Goal: Information Seeking & Learning: Learn about a topic

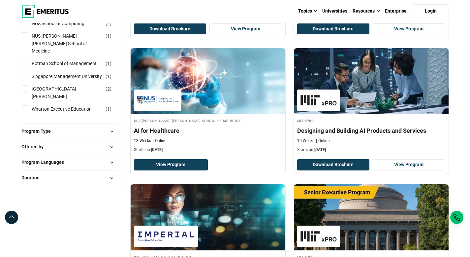
scroll to position [569, 0]
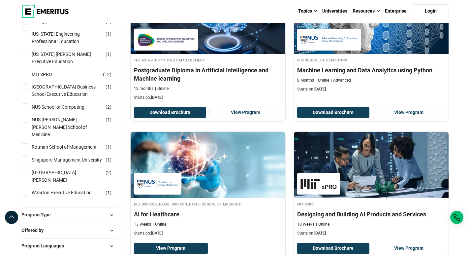
click at [23, 161] on input "Singapore Management University ( 1 )" at bounding box center [25, 159] width 7 height 7
checkbox input "true"
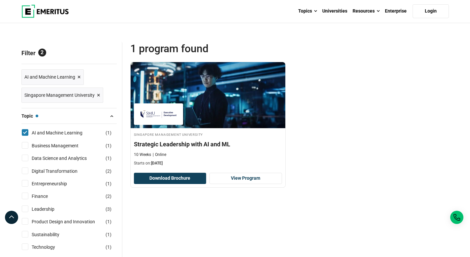
scroll to position [60, 0]
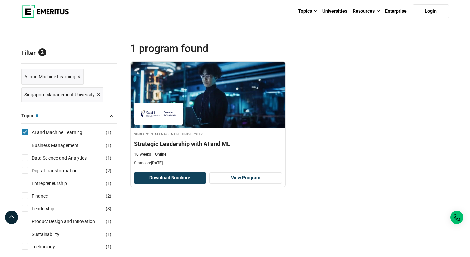
click at [24, 170] on input "Digital Transformation ( 2 )" at bounding box center [25, 170] width 7 height 7
checkbox input "true"
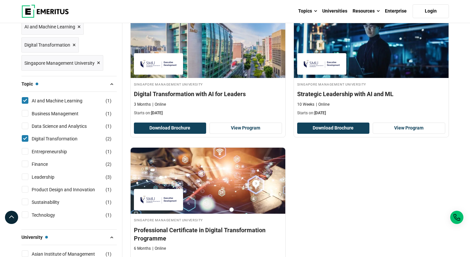
scroll to position [179, 0]
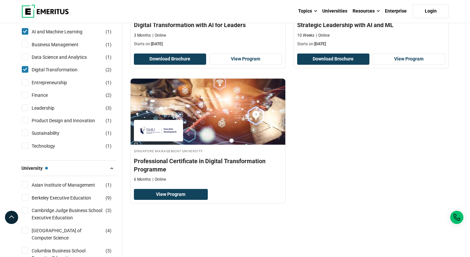
click at [23, 122] on input "Product Design and Innovation ( 1 )" at bounding box center [25, 120] width 7 height 7
checkbox input "true"
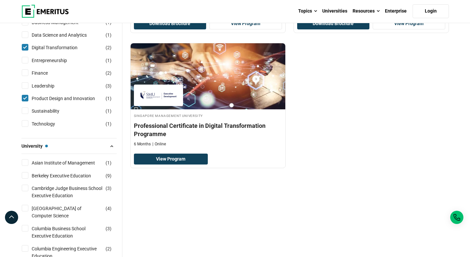
scroll to position [211, 0]
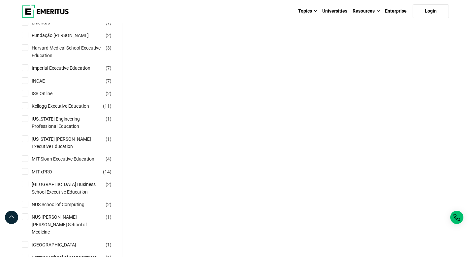
scroll to position [520, 0]
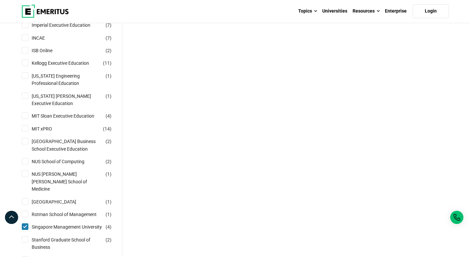
click at [23, 164] on input "NUS School of Computing ( 2 )" at bounding box center [25, 161] width 7 height 7
checkbox input "true"
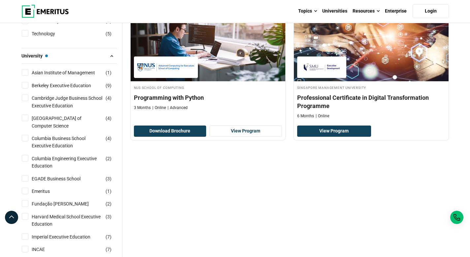
scroll to position [241, 0]
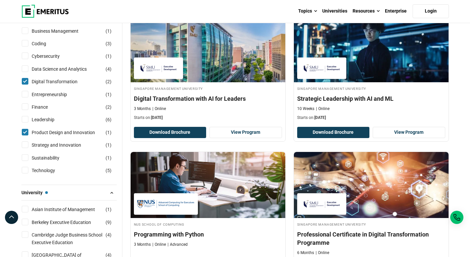
click at [28, 171] on input "Technology ( 5 )" at bounding box center [25, 170] width 7 height 7
checkbox input "true"
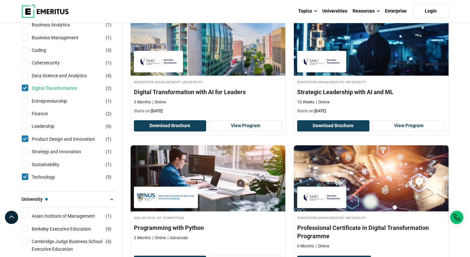
scroll to position [176, 0]
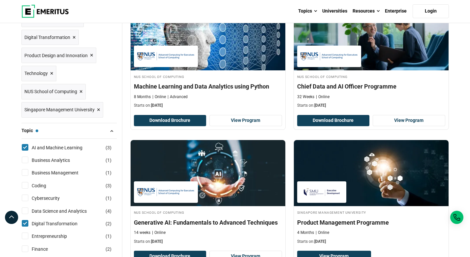
click at [25, 199] on input "Cybersecurity ( 1 )" at bounding box center [25, 197] width 7 height 7
checkbox input "true"
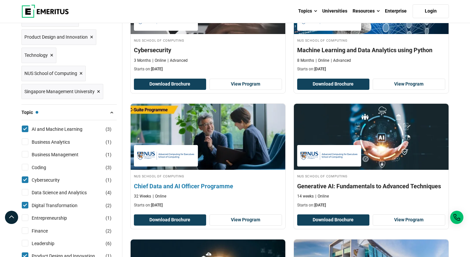
scroll to position [154, 0]
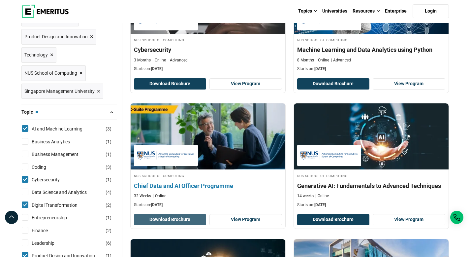
click at [190, 218] on button "Download Brochure" at bounding box center [170, 219] width 73 height 11
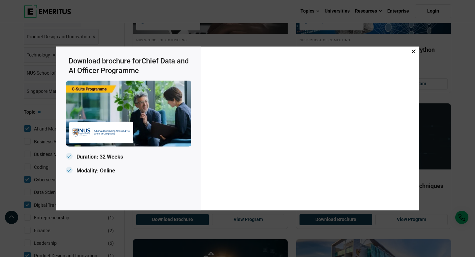
click at [414, 54] on span at bounding box center [414, 51] width 4 height 7
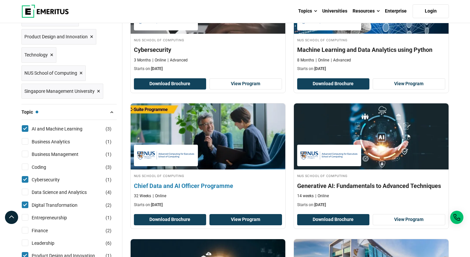
click at [243, 220] on link "View Program" at bounding box center [246, 219] width 73 height 11
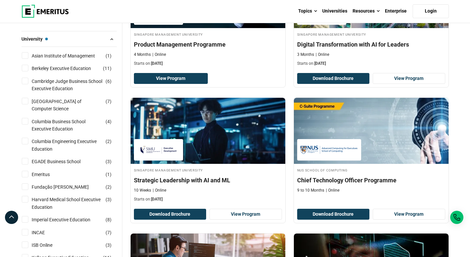
scroll to position [431, 0]
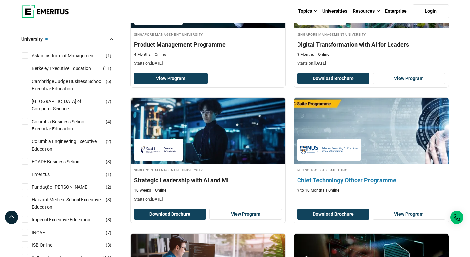
click at [377, 179] on h4 "Chief Technology Officer Programme" at bounding box center [371, 180] width 148 height 8
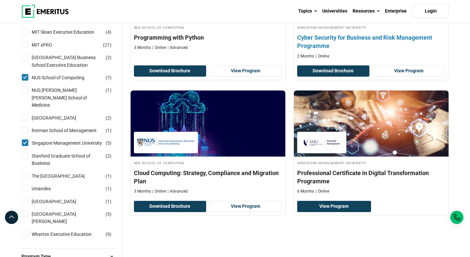
scroll to position [720, 0]
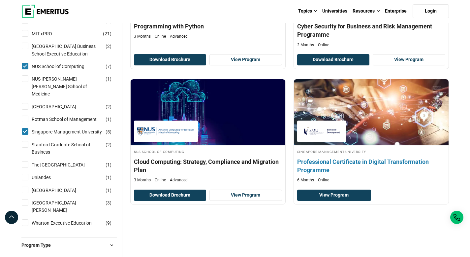
click at [371, 162] on h4 "Professional Certificate in Digital Transformation Programme" at bounding box center [371, 165] width 148 height 17
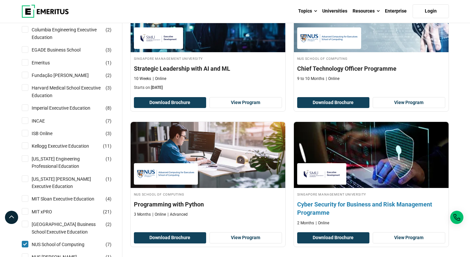
scroll to position [544, 0]
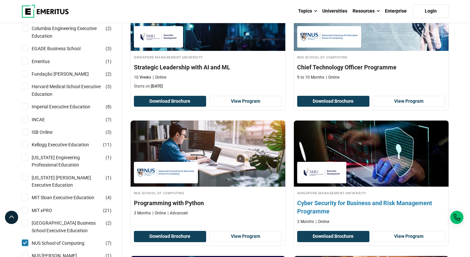
click at [347, 205] on h4 "Cyber Security for Business and Risk Management Programme" at bounding box center [371, 207] width 148 height 17
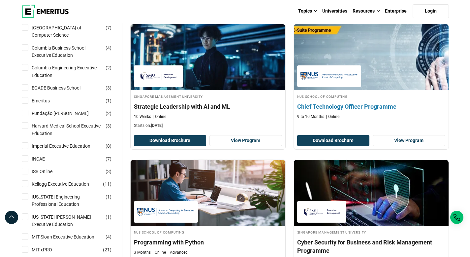
scroll to position [504, 0]
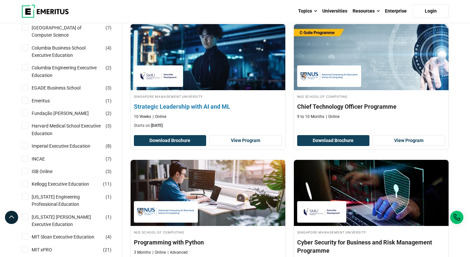
click at [188, 106] on h4 "Strategic Leadership with AI and ML" at bounding box center [208, 106] width 148 height 8
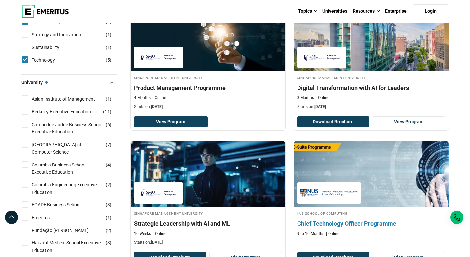
scroll to position [368, 0]
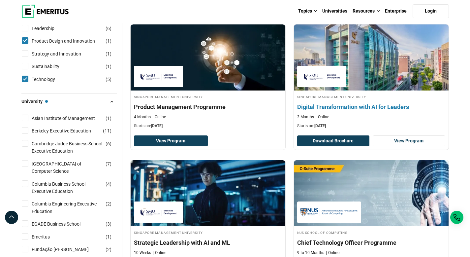
click at [355, 108] on h4 "Digital Transformation with AI for Leaders" at bounding box center [371, 107] width 148 height 8
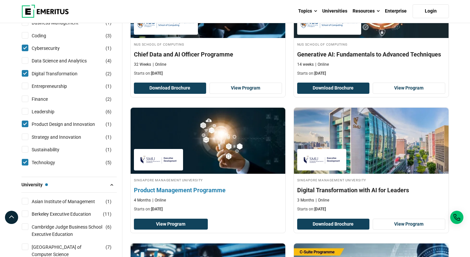
scroll to position [283, 0]
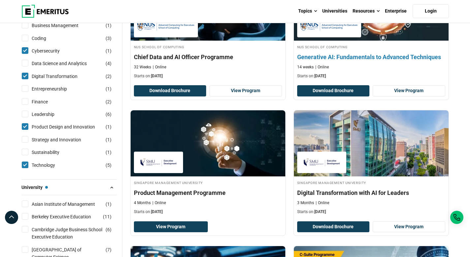
click at [379, 59] on h4 "Generative AI: Fundamentals to Advanced Techniques" at bounding box center [371, 57] width 148 height 8
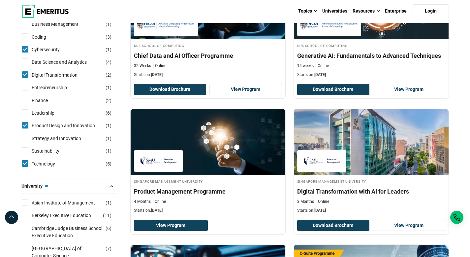
scroll to position [374, 0]
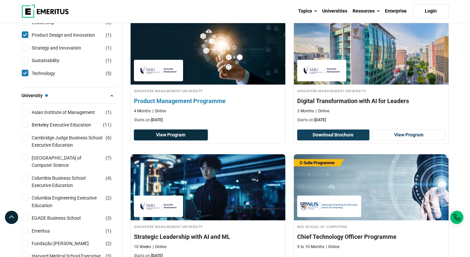
click at [193, 135] on link "View Program" at bounding box center [171, 134] width 74 height 11
